Goal: Communication & Community: Ask a question

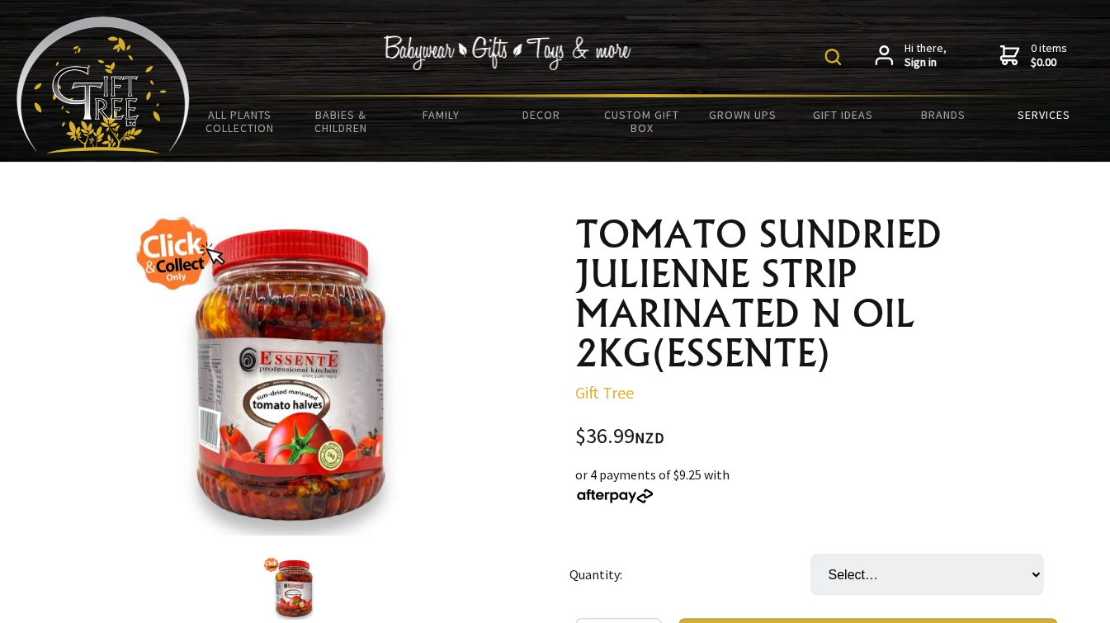
click at [1045, 117] on link "Services" at bounding box center [1043, 114] width 101 height 35
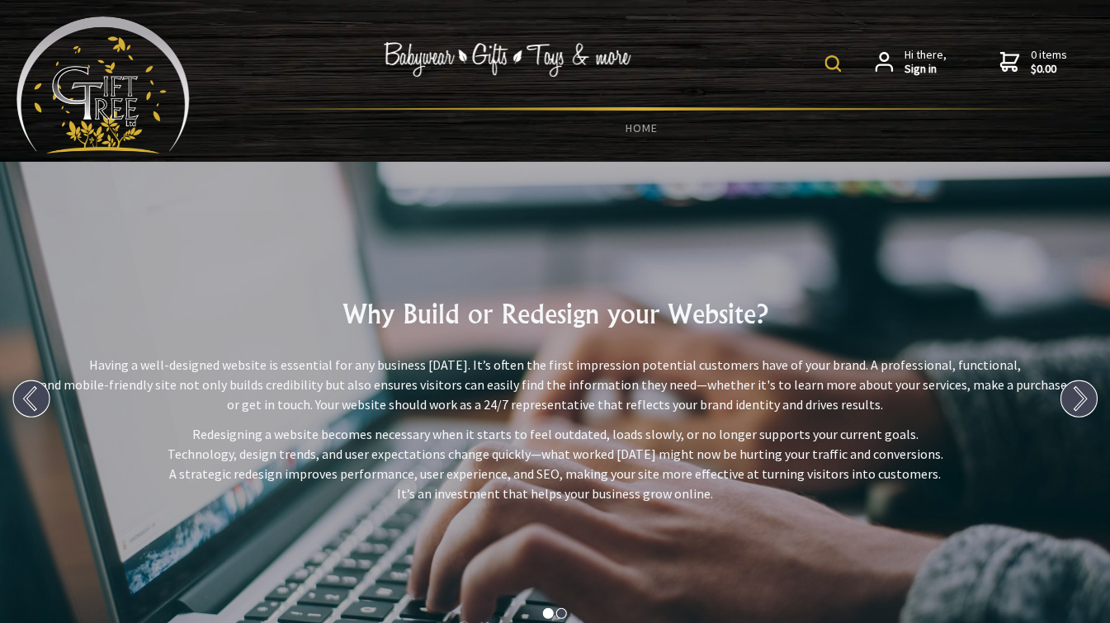
click at [132, 102] on img at bounding box center [103, 85] width 173 height 137
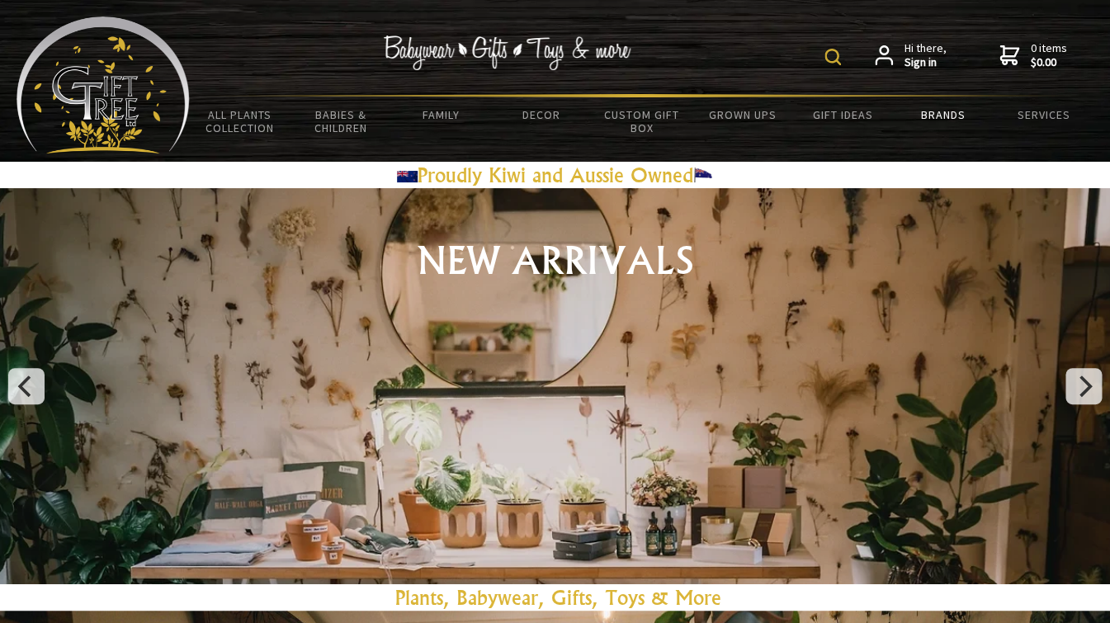
click at [948, 114] on link "Brands" at bounding box center [943, 114] width 101 height 35
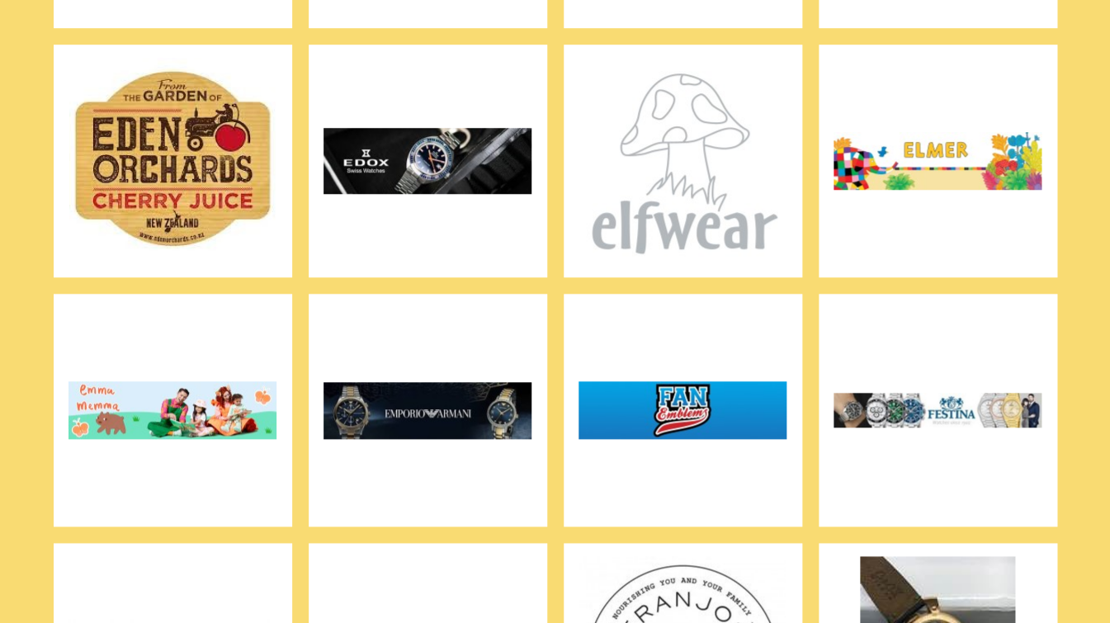
scroll to position [2625, 0]
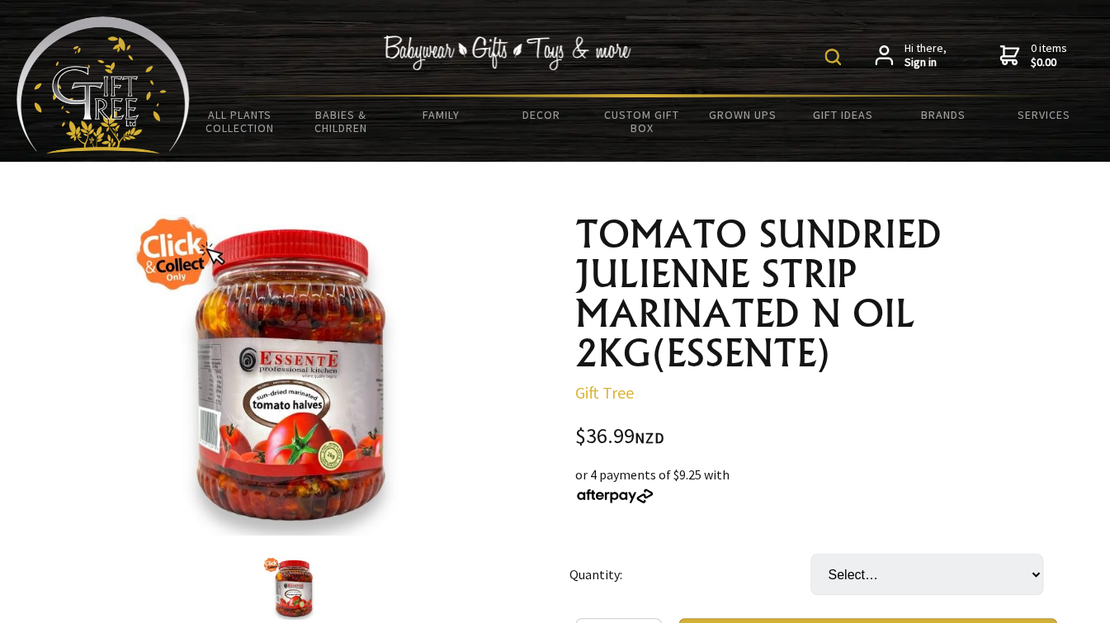
click at [112, 103] on img at bounding box center [103, 85] width 173 height 137
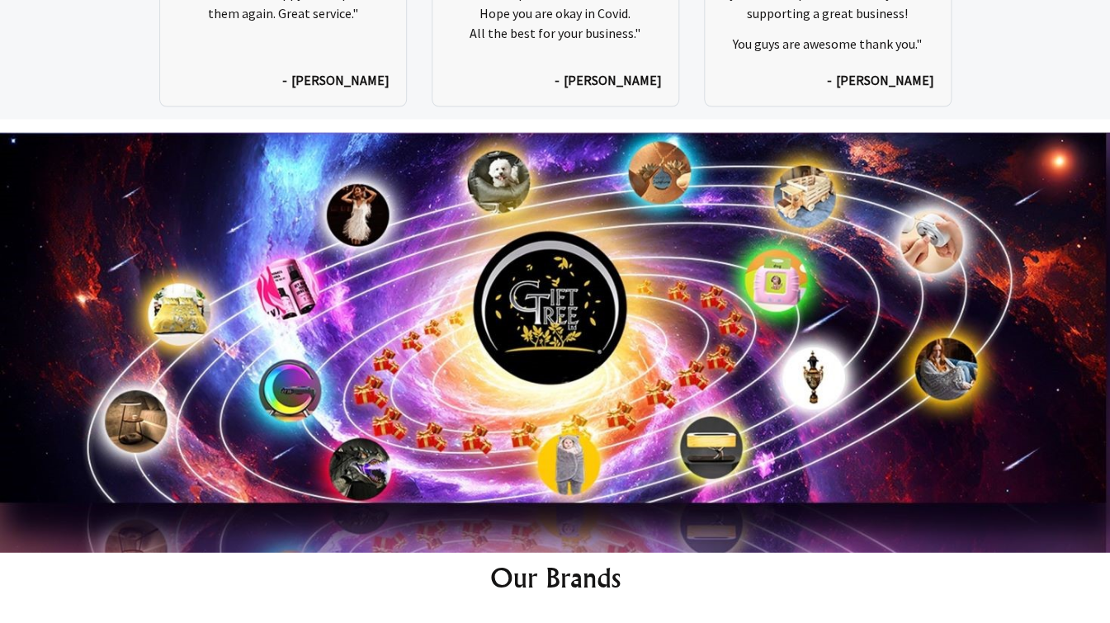
scroll to position [8118, 0]
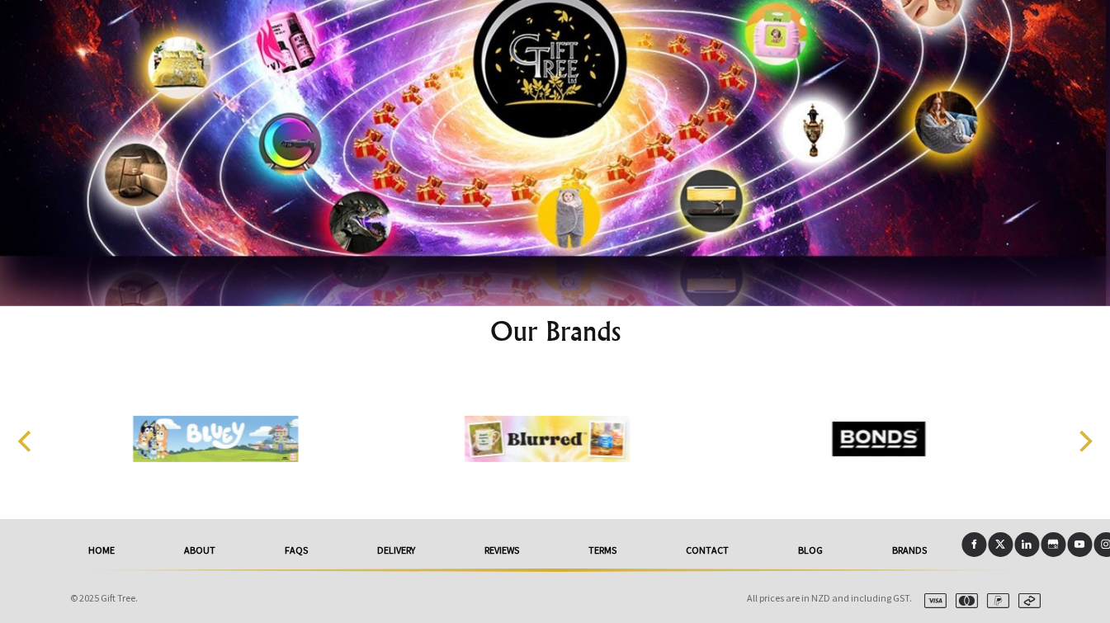
click at [393, 546] on link "delivery" at bounding box center [395, 550] width 107 height 36
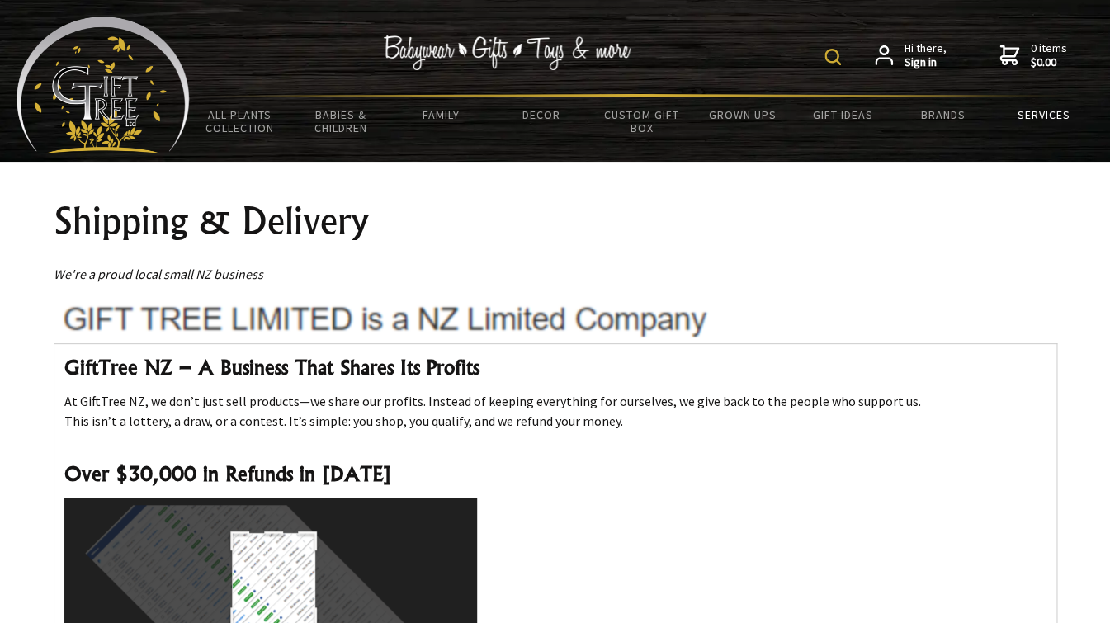
click at [1024, 116] on link "Services" at bounding box center [1043, 114] width 101 height 35
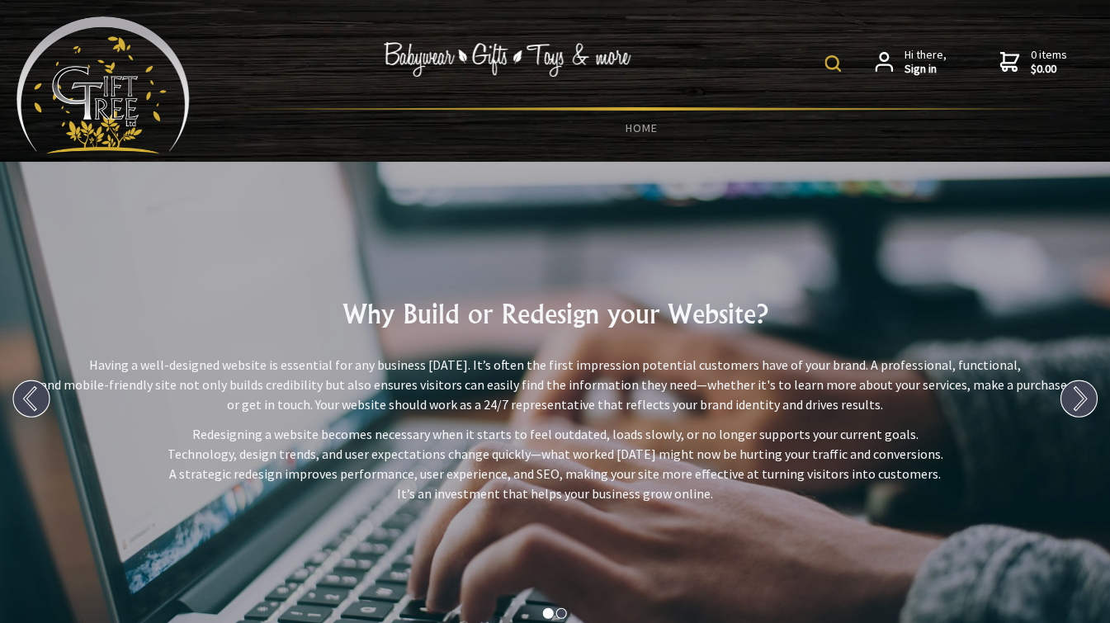
click at [101, 78] on img at bounding box center [103, 85] width 173 height 137
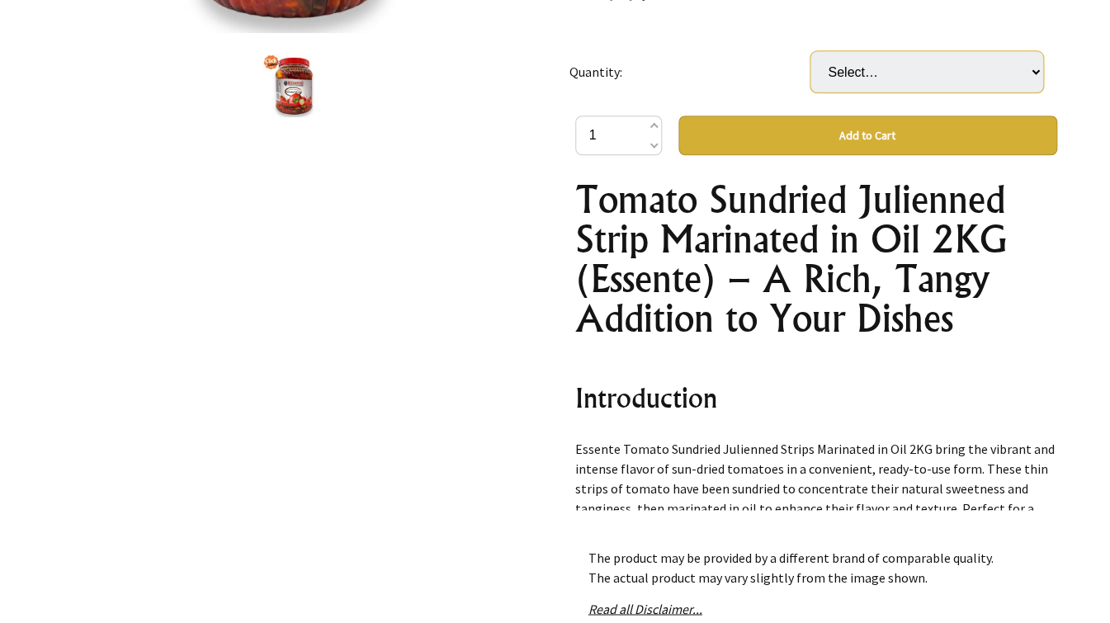
scroll to position [504, 0]
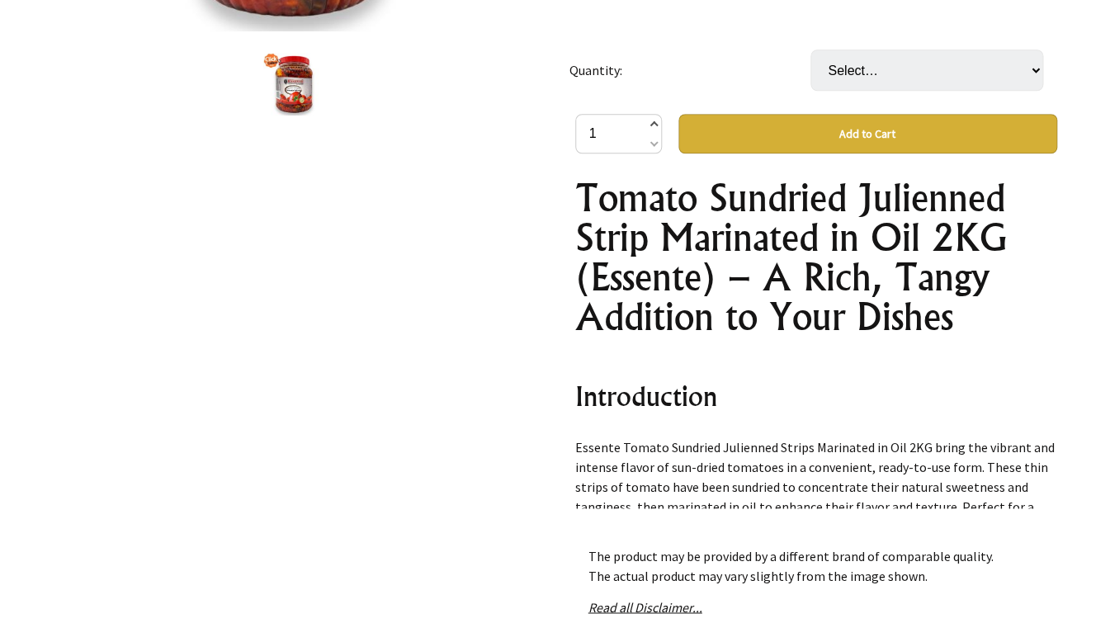
click at [652, 125] on span at bounding box center [653, 126] width 8 height 20
type input "2"
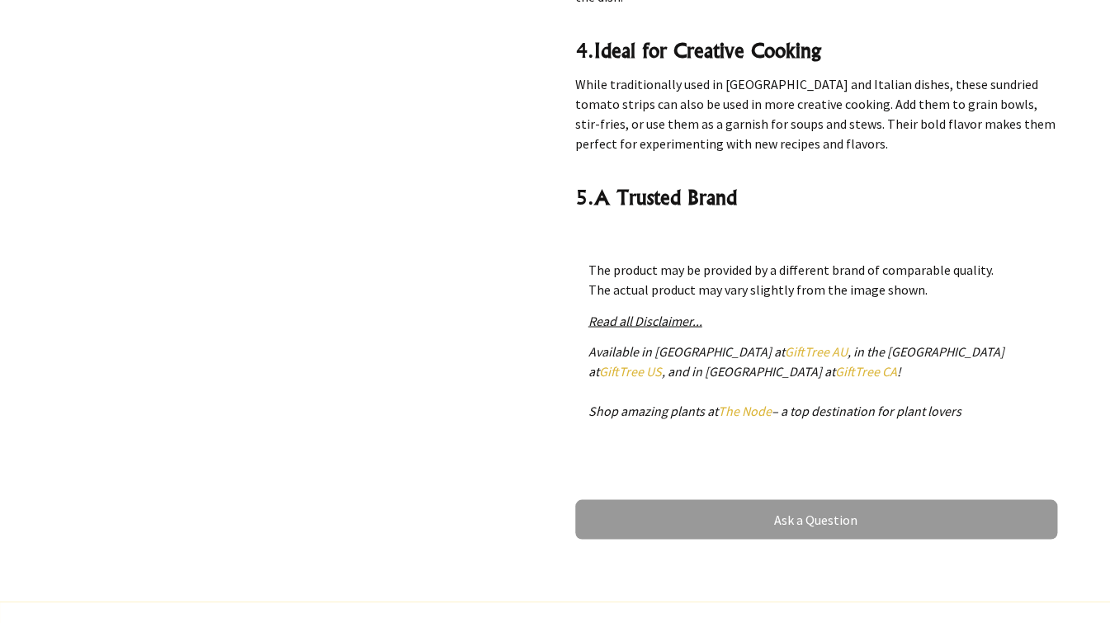
scroll to position [792, 0]
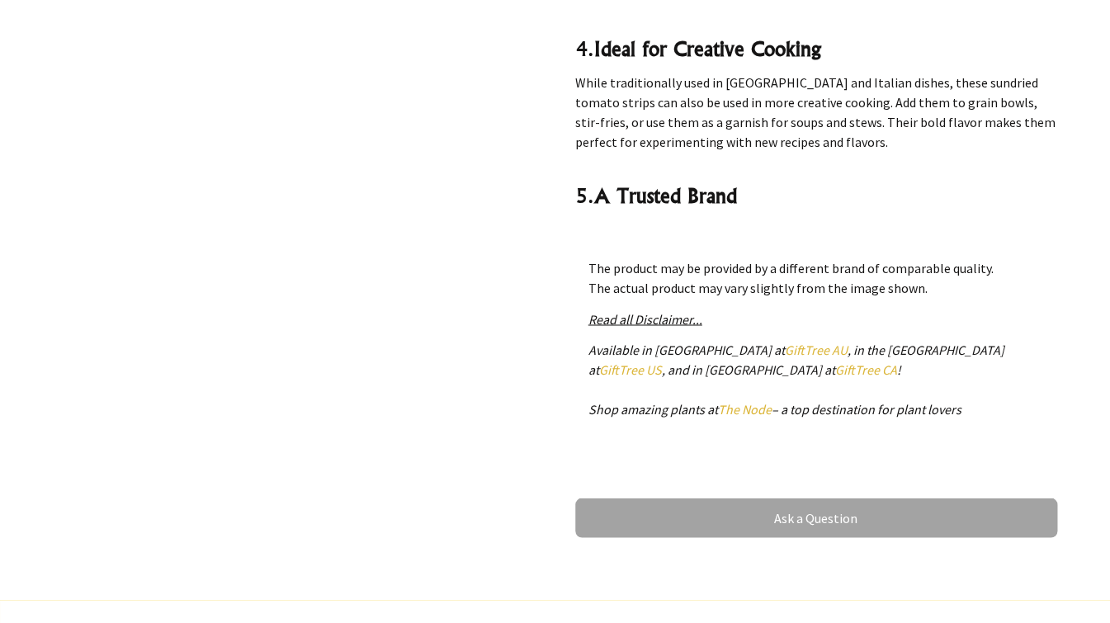
click at [790, 522] on link "Ask a Question" at bounding box center [816, 518] width 482 height 40
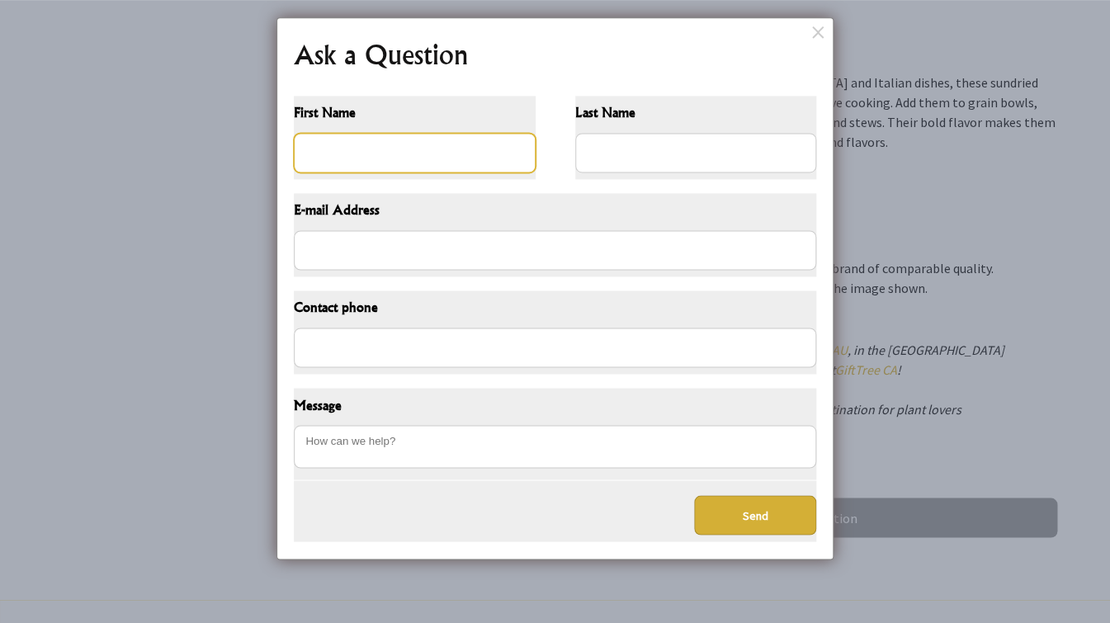
click at [309, 143] on input "First Name" at bounding box center [415, 153] width 242 height 40
type input "[PERSON_NAME]"
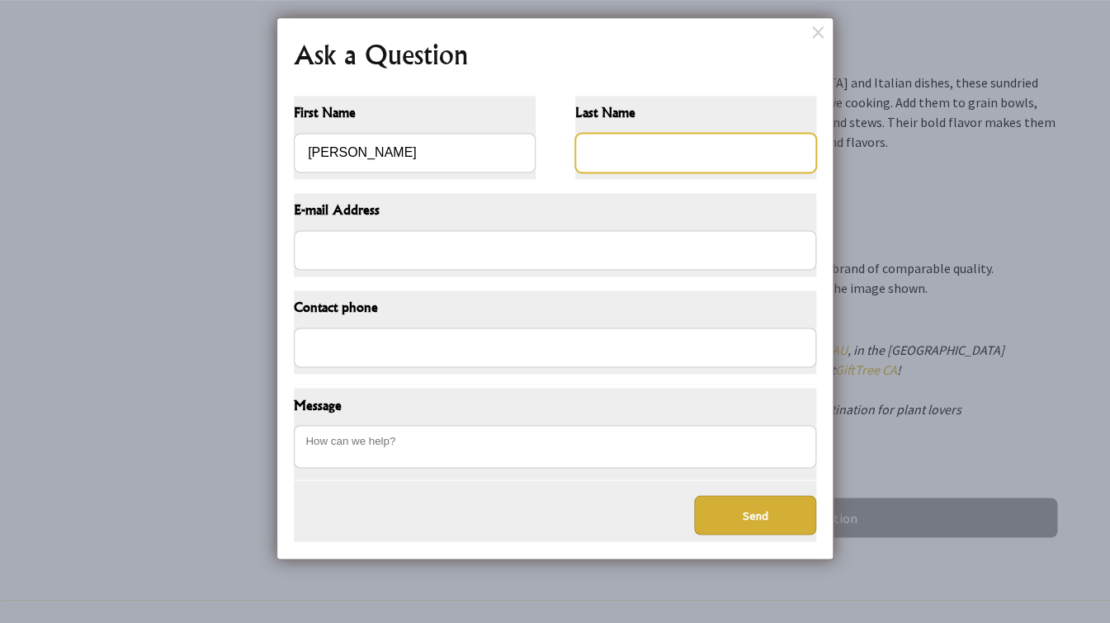
click at [599, 152] on input "Last Name" at bounding box center [696, 153] width 242 height 40
type input "[PERSON_NAME]"
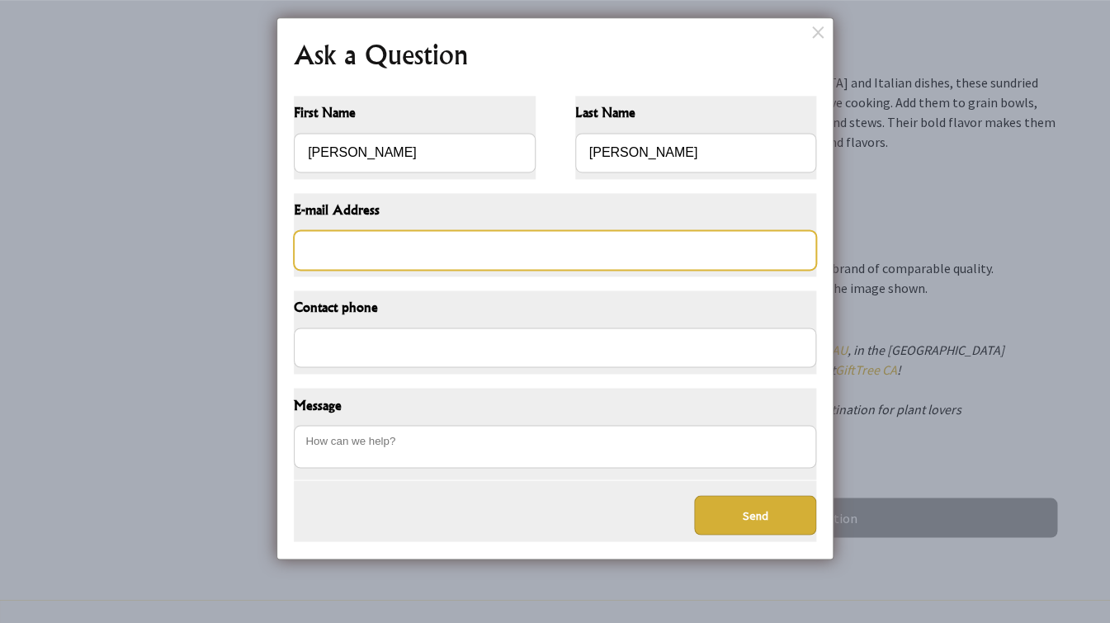
click at [332, 253] on input "E-mail Address" at bounding box center [555, 250] width 522 height 40
type input "[EMAIL_ADDRESS][DOMAIN_NAME]"
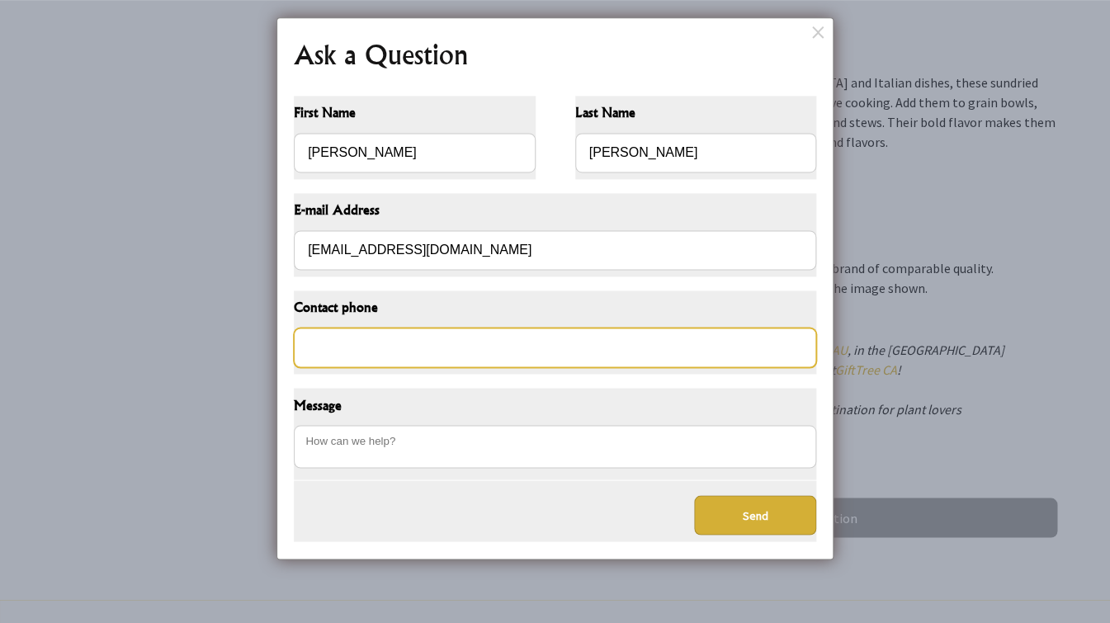
click at [314, 357] on input "Contact phone" at bounding box center [555, 348] width 522 height 40
type input "021617847"
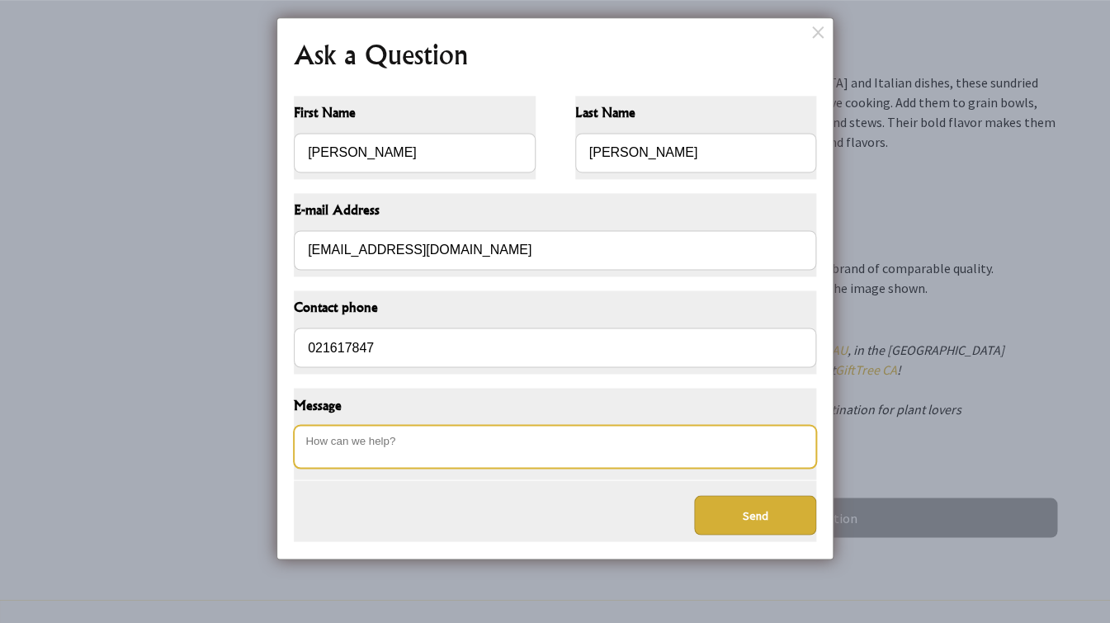
click at [310, 437] on textarea "Message" at bounding box center [555, 446] width 522 height 43
type textarea "Essente Sundried Julienne Tomatoes 2kg - are they available in [GEOGRAPHIC_DATA…"
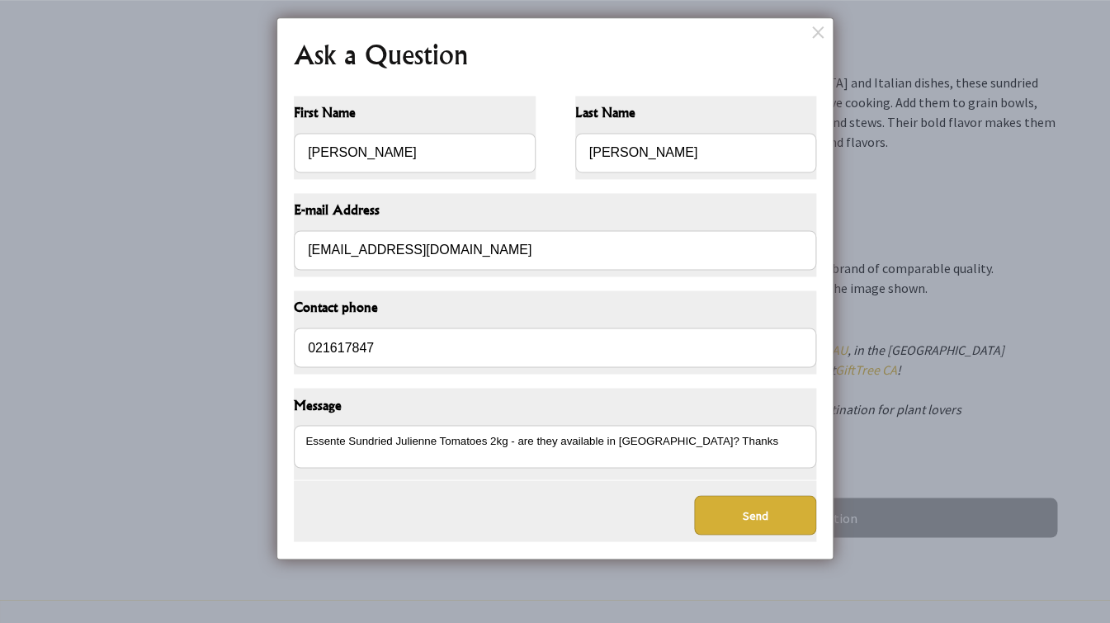
click at [748, 512] on button "Send" at bounding box center [755, 515] width 122 height 40
